Goal: Find specific page/section: Find specific page/section

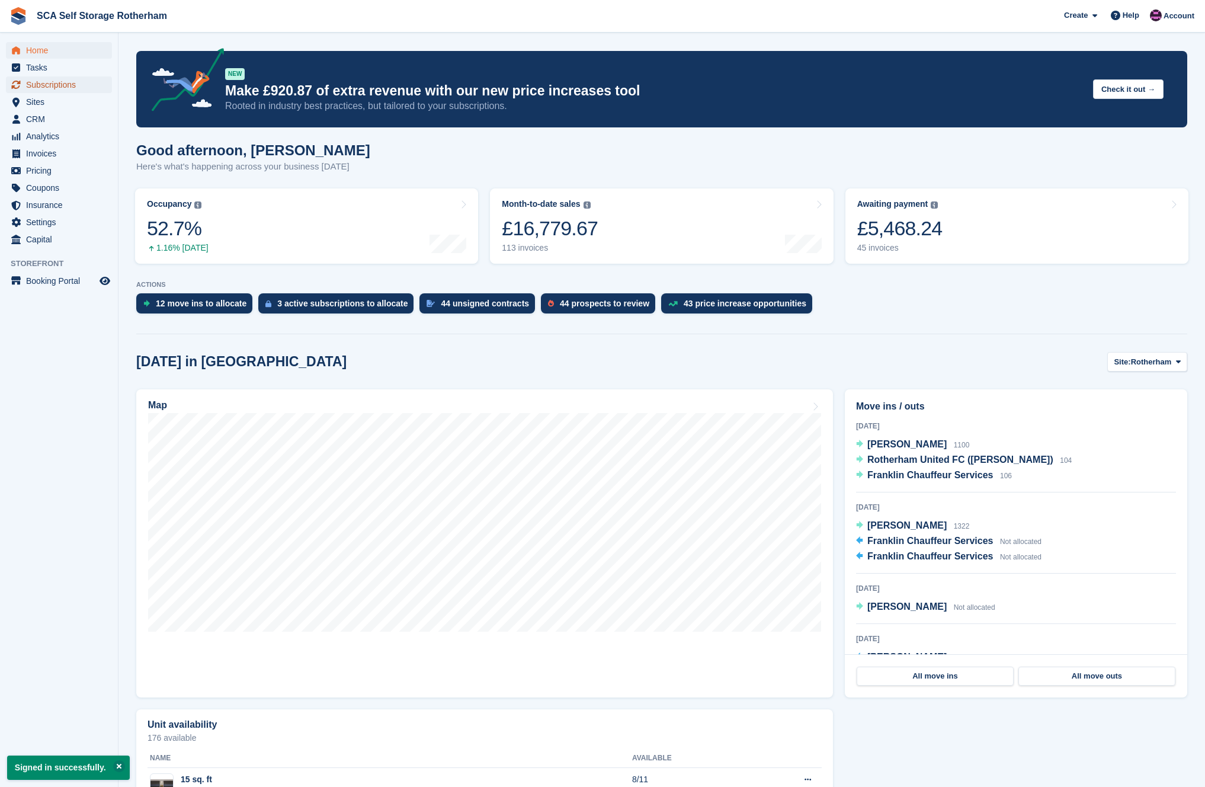
click at [55, 84] on span "Subscriptions" at bounding box center [61, 84] width 71 height 17
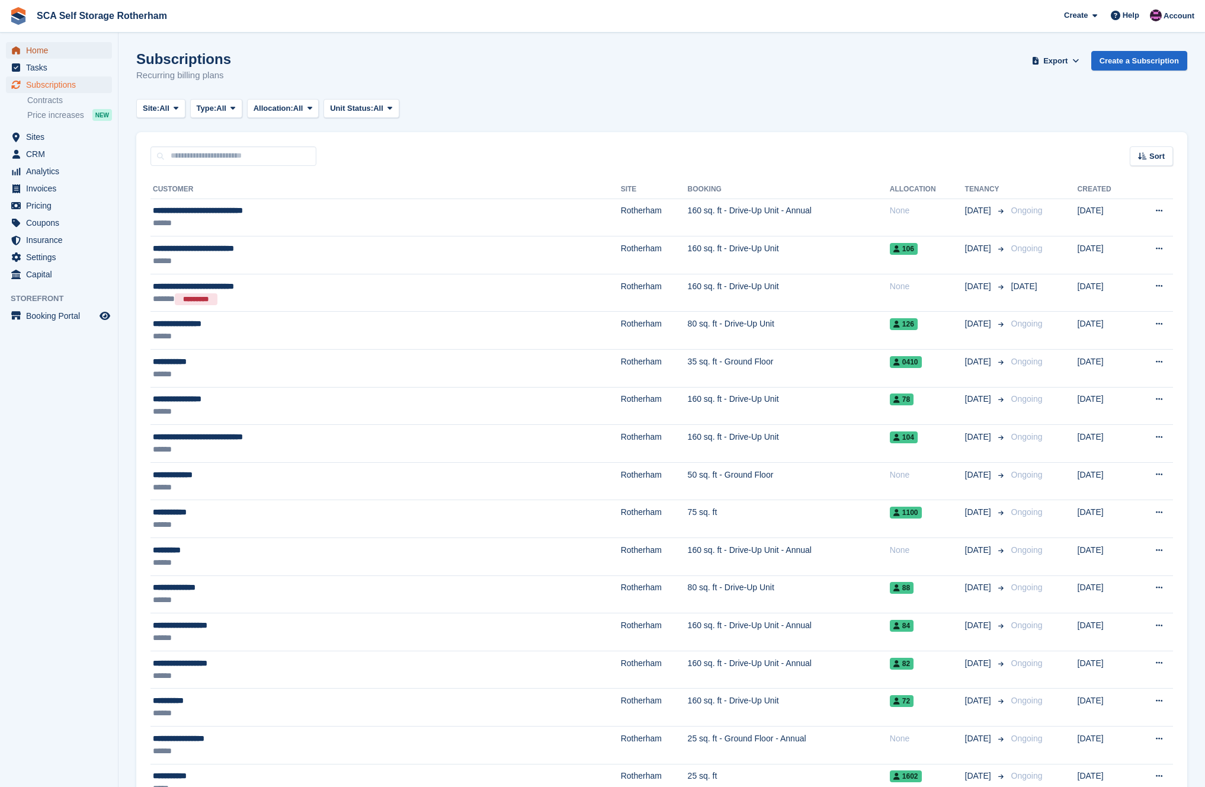
click at [40, 52] on span "Home" at bounding box center [61, 50] width 71 height 17
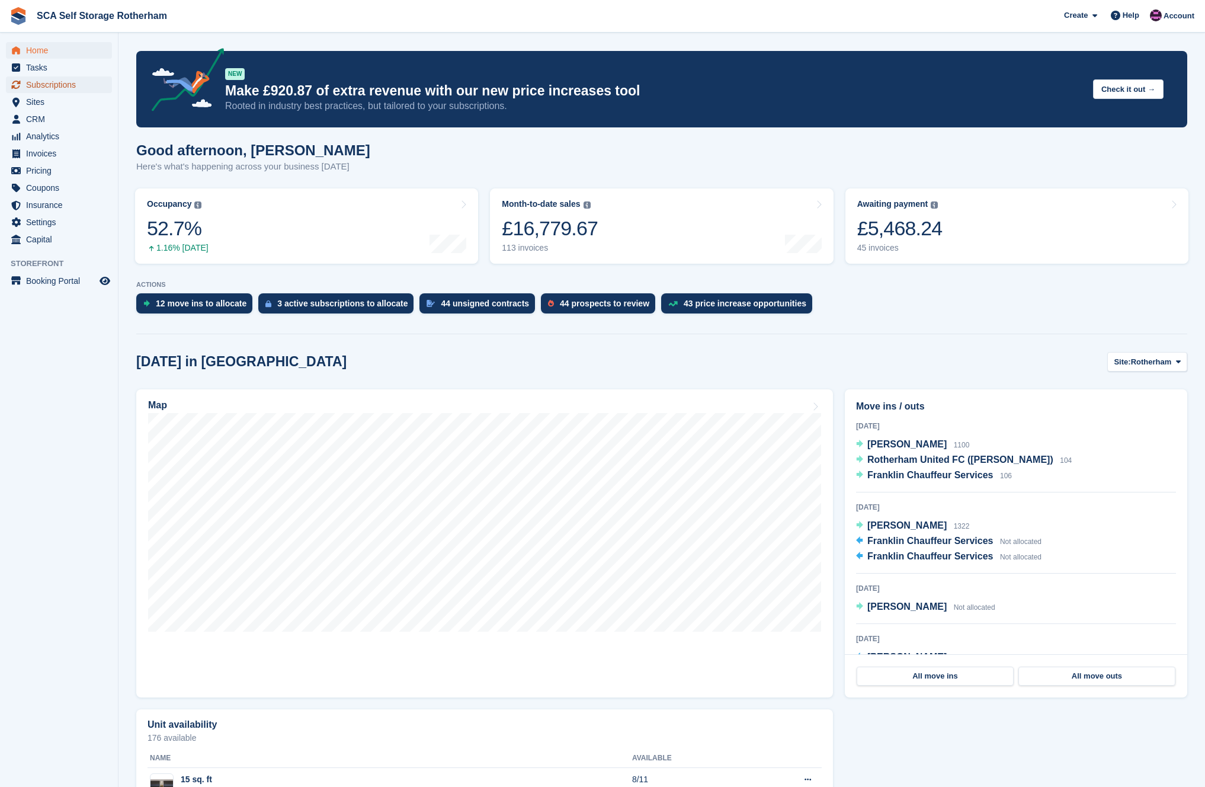
click at [58, 83] on span "Subscriptions" at bounding box center [61, 84] width 71 height 17
